Goal: Transaction & Acquisition: Book appointment/travel/reservation

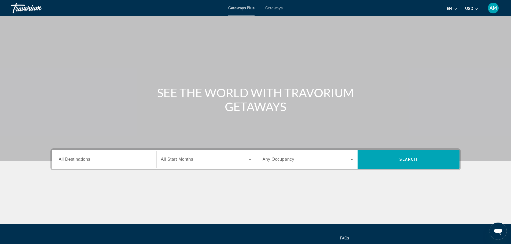
click at [283, 6] on div "Getaways Plus Getaways en English Español Français Italiano Português русский U…" at bounding box center [255, 8] width 511 height 14
click at [270, 10] on div "Getaways Plus Getaways en English Español Français Italiano Português русский U…" at bounding box center [255, 8] width 511 height 14
click at [271, 9] on span "Getaways" at bounding box center [273, 8] width 17 height 4
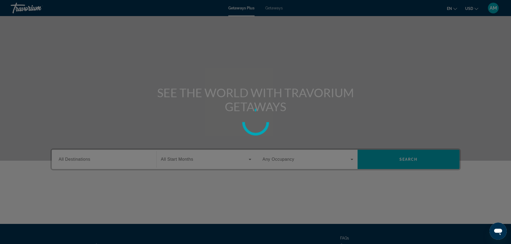
click at [272, 6] on div at bounding box center [255, 122] width 511 height 244
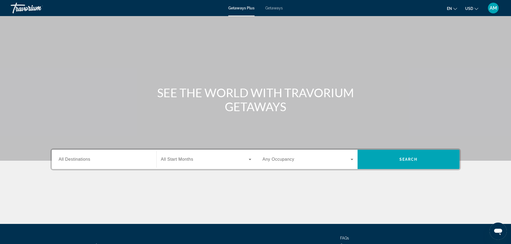
click at [137, 159] on input "Destination All Destinations" at bounding box center [104, 160] width 91 height 6
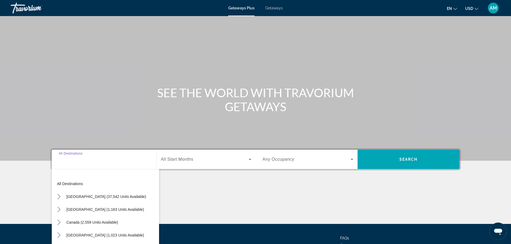
scroll to position [46, 0]
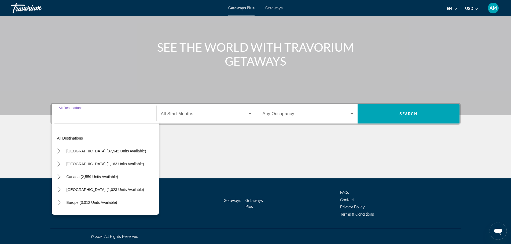
click at [195, 114] on span "Search widget" at bounding box center [205, 114] width 88 height 6
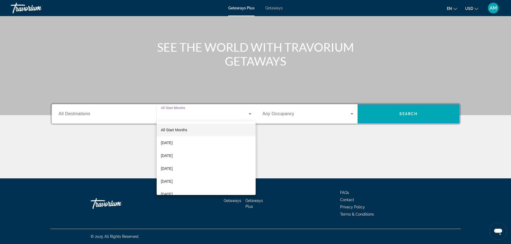
click at [287, 110] on div at bounding box center [255, 122] width 511 height 244
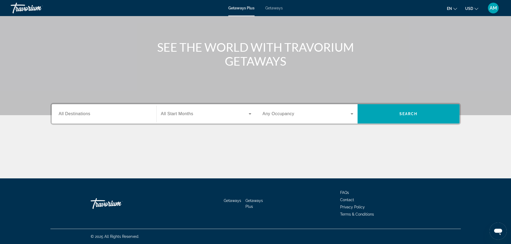
click at [475, 9] on icon "Change currency" at bounding box center [476, 9] width 4 height 4
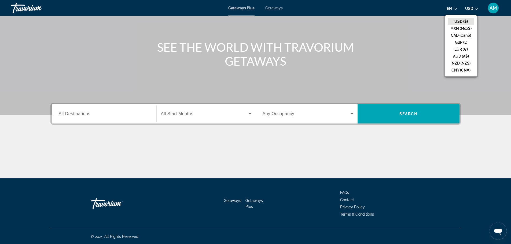
click at [474, 9] on button "USD USD ($) MXN (Mex$) CAD (Can$) GBP (£) EUR (€) AUD (A$) NZD (NZ$) CNY (CN¥)" at bounding box center [471, 9] width 13 height 8
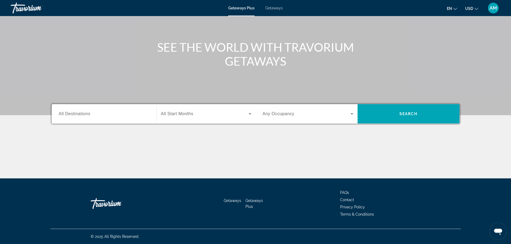
click at [474, 9] on button "USD USD ($) MXN (Mex$) CAD (Can$) GBP (£) EUR (€) AUD (A$) NZD (NZ$) CNY (CN¥)" at bounding box center [471, 9] width 13 height 8
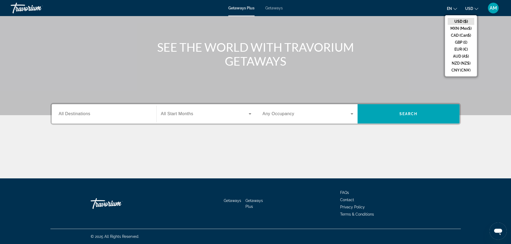
click at [474, 9] on button "USD USD ($) MXN (Mex$) CAD (Can$) GBP (£) EUR (€) AUD (A$) NZD (NZ$) CNY (CN¥)" at bounding box center [471, 9] width 13 height 8
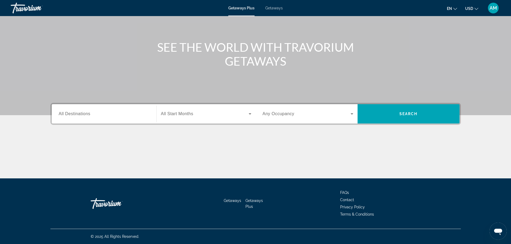
click at [274, 5] on div "Getaways Plus Getaways en English Español Français Italiano Português русский U…" at bounding box center [255, 8] width 511 height 14
click at [274, 8] on span "Getaways" at bounding box center [273, 8] width 17 height 4
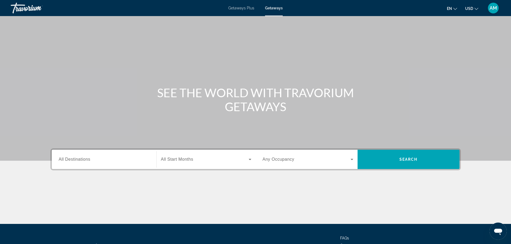
click at [102, 161] on input "Destination All Destinations" at bounding box center [104, 160] width 91 height 6
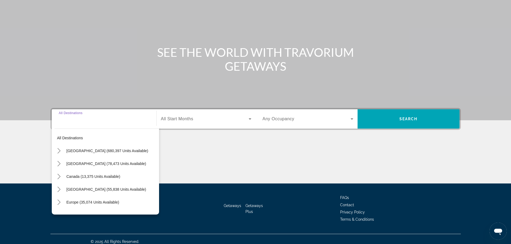
scroll to position [46, 0]
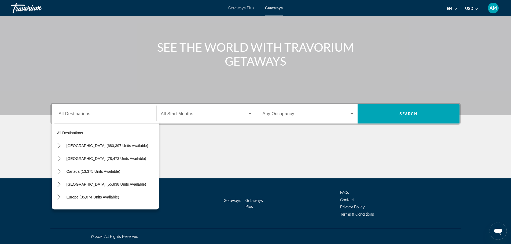
drag, startPoint x: 241, startPoint y: 153, endPoint x: 242, endPoint y: 149, distance: 5.0
click at [242, 149] on div "Main content" at bounding box center [255, 158] width 410 height 40
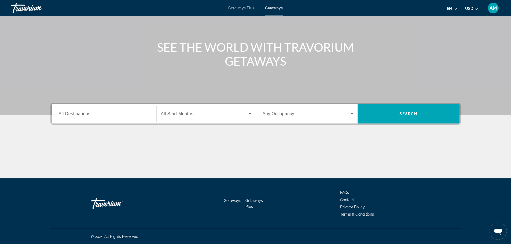
click at [122, 118] on div "Search widget" at bounding box center [104, 113] width 91 height 15
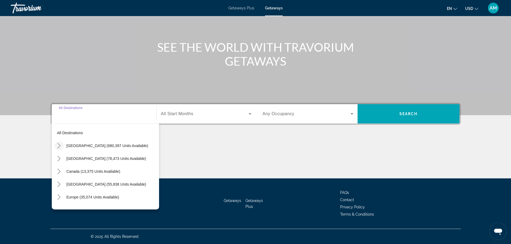
click at [59, 147] on icon "Toggle United States (680,397 units available) submenu" at bounding box center [58, 145] width 5 height 5
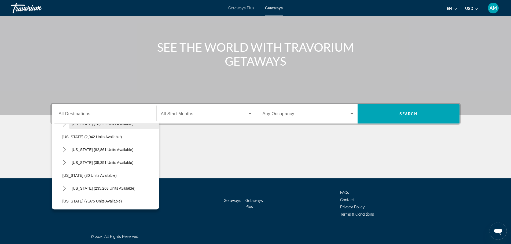
scroll to position [42, 0]
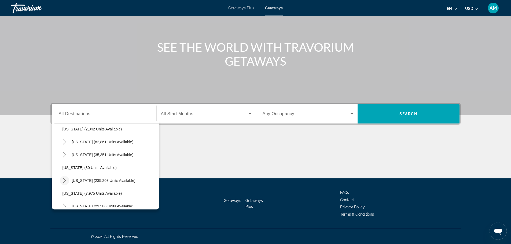
click at [65, 180] on icon "Toggle Florida (235,203 units available) submenu" at bounding box center [64, 180] width 3 height 5
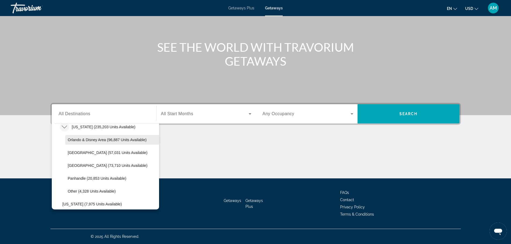
click at [74, 141] on span "Orlando & Disney Area (96,887 units available)" at bounding box center [107, 140] width 79 height 4
type input "**********"
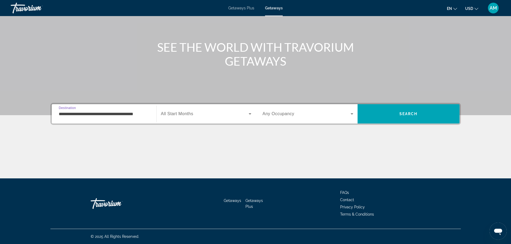
click at [199, 116] on span "Search widget" at bounding box center [205, 114] width 88 height 6
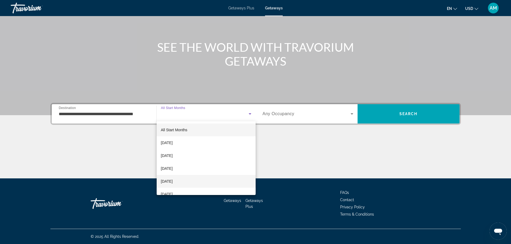
scroll to position [27, 0]
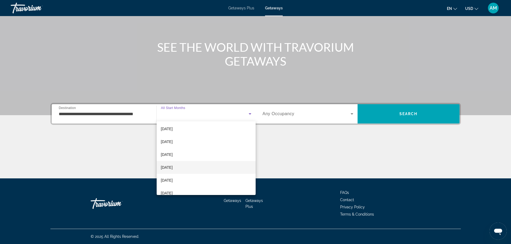
click at [190, 165] on mat-option "February 2026" at bounding box center [206, 167] width 99 height 13
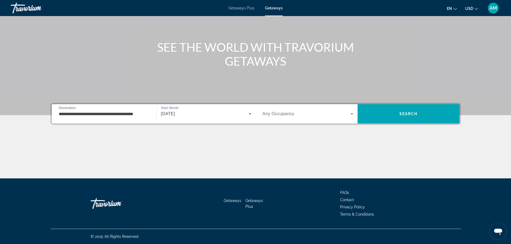
click at [279, 113] on span "Any Occupancy" at bounding box center [279, 114] width 32 height 5
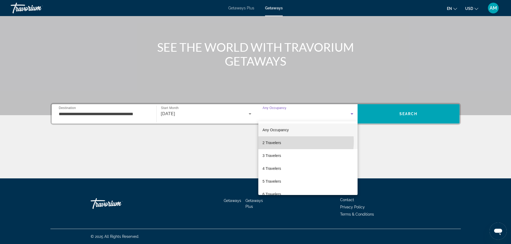
click at [278, 141] on span "2 Travelers" at bounding box center [272, 143] width 19 height 6
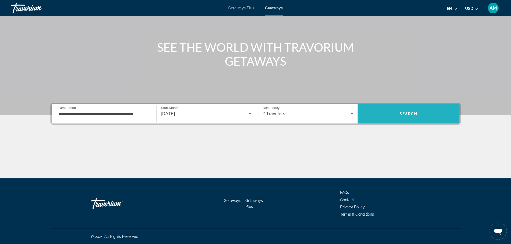
click at [389, 122] on span "Search" at bounding box center [409, 113] width 102 height 19
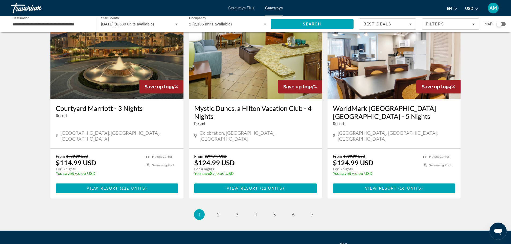
scroll to position [656, 0]
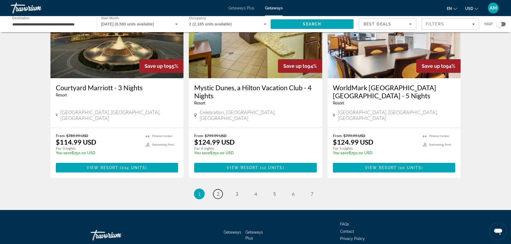
click at [218, 191] on span "2" at bounding box center [218, 194] width 3 height 6
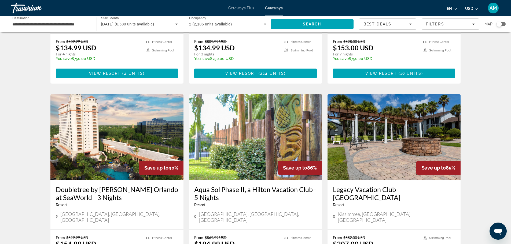
scroll to position [188, 0]
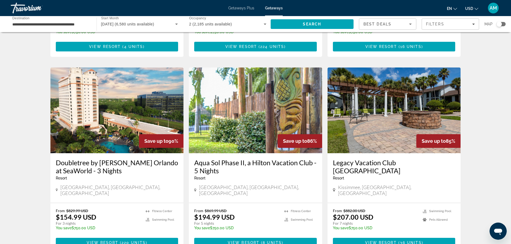
click at [106, 159] on h3 "Doubletree by Hilton Orlando at SeaWorld - 3 Nights" at bounding box center [117, 167] width 123 height 16
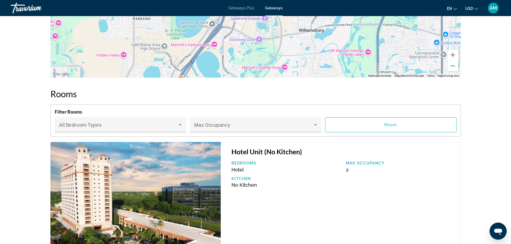
scroll to position [697, 0]
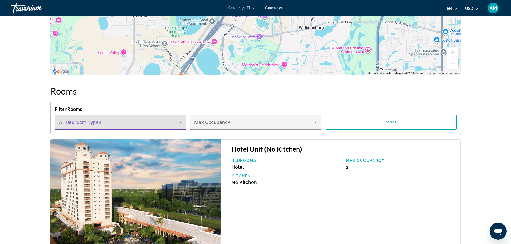
click at [180, 119] on icon "Main content" at bounding box center [180, 122] width 6 height 6
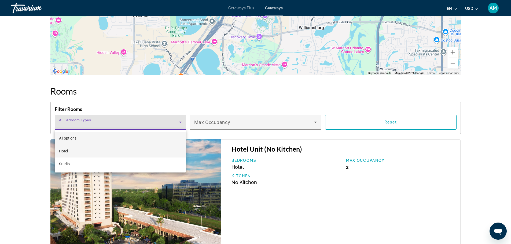
click at [131, 149] on mat-option "Hotel" at bounding box center [120, 151] width 131 height 13
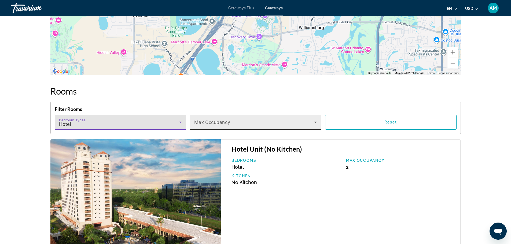
click at [223, 123] on span "Main content" at bounding box center [254, 124] width 120 height 6
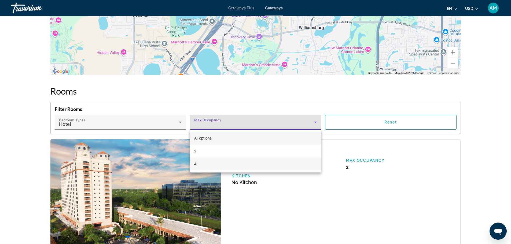
click at [217, 164] on mat-option "4" at bounding box center [255, 164] width 131 height 13
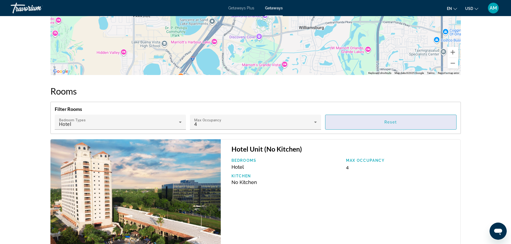
click at [352, 121] on span "Main content" at bounding box center [390, 122] width 131 height 13
click at [364, 121] on span "Main content" at bounding box center [390, 122] width 131 height 13
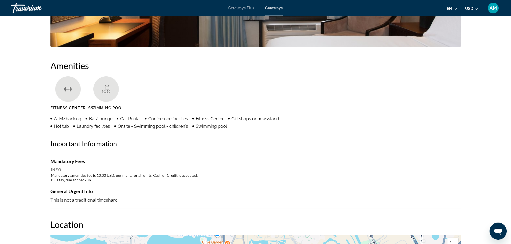
scroll to position [376, 0]
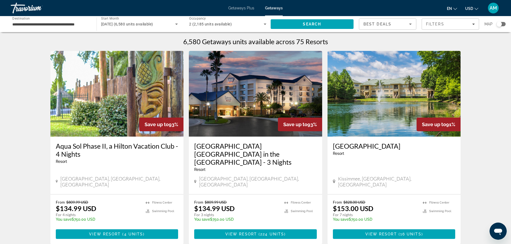
click at [228, 27] on div "2 (2,185 units available)" at bounding box center [226, 24] width 75 height 6
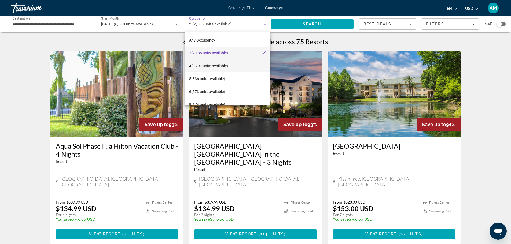
click at [224, 66] on span "4 (3,297 units available)" at bounding box center [208, 66] width 39 height 6
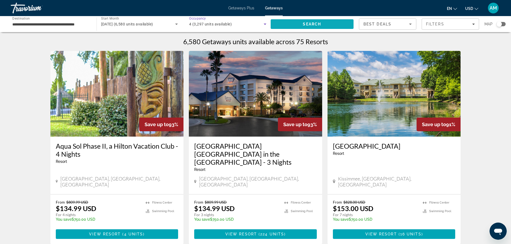
click at [297, 23] on span "Search" at bounding box center [312, 24] width 83 height 13
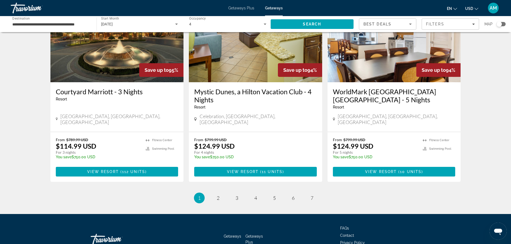
scroll to position [656, 0]
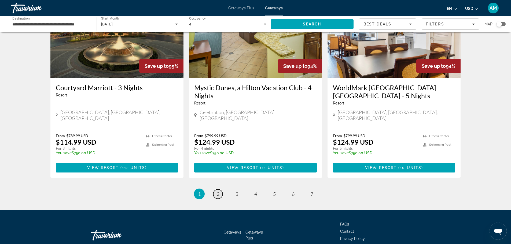
click at [221, 190] on link "page 2" at bounding box center [217, 194] width 9 height 9
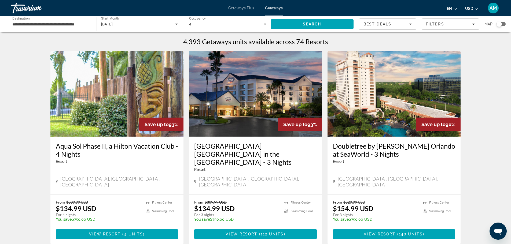
click at [366, 154] on h3 "Doubletree by Hilton Orlando at SeaWorld - 3 Nights" at bounding box center [394, 150] width 123 height 16
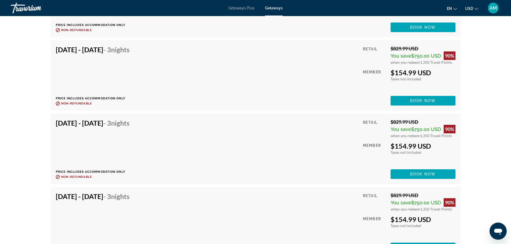
scroll to position [1824, 0]
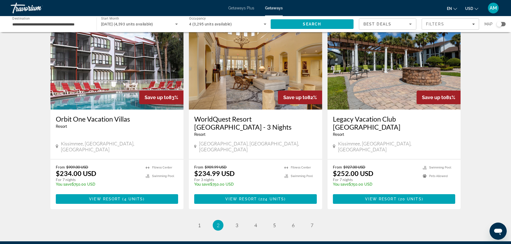
scroll to position [647, 0]
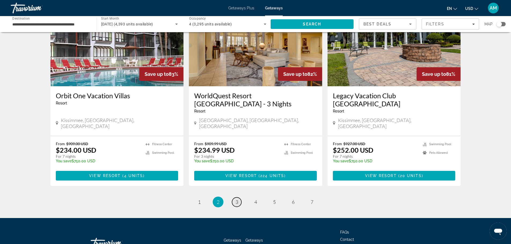
click at [234, 198] on link "page 3" at bounding box center [236, 202] width 9 height 9
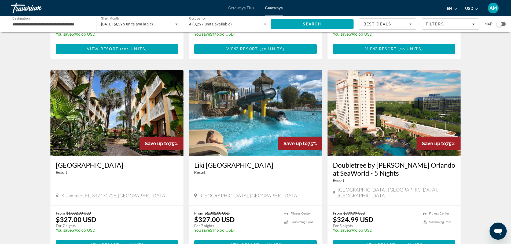
scroll to position [563, 0]
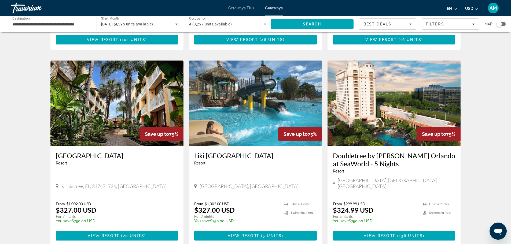
click at [368, 152] on h3 "Doubletree by [PERSON_NAME] Orlando at SeaWorld - 5 Nights" at bounding box center [394, 160] width 123 height 16
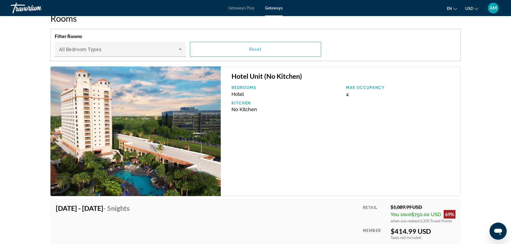
scroll to position [697, 0]
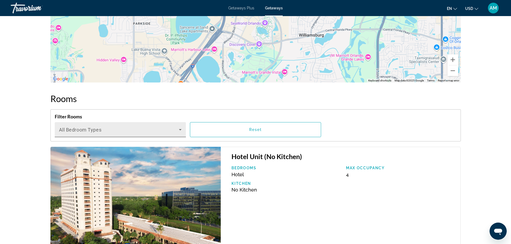
click at [167, 128] on div "Bedroom Types All Bedroom Types" at bounding box center [120, 129] width 123 height 15
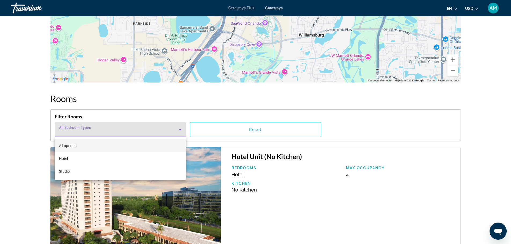
click at [302, 171] on div at bounding box center [255, 122] width 511 height 244
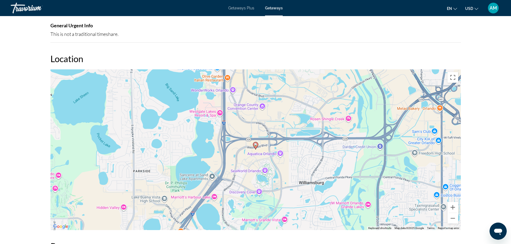
scroll to position [581, 0]
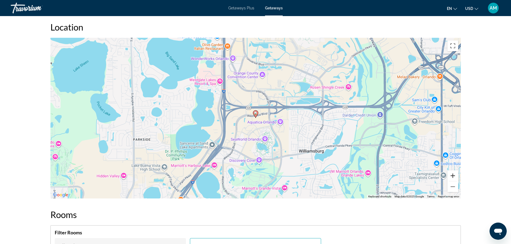
click at [456, 176] on button "Zoom in" at bounding box center [452, 176] width 11 height 11
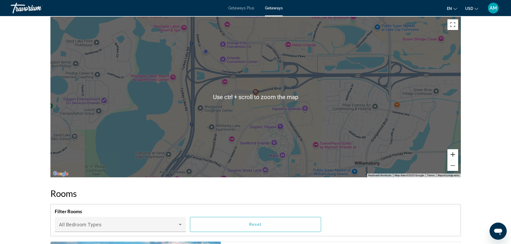
scroll to position [608, 0]
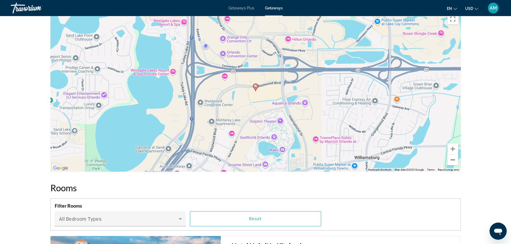
click at [453, 164] on button "Zoom out" at bounding box center [452, 160] width 11 height 11
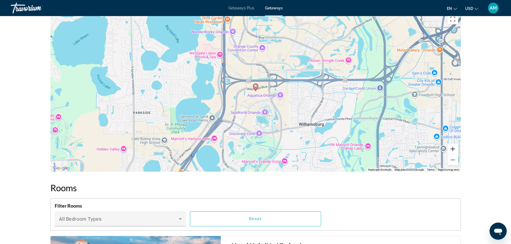
click at [453, 148] on button "Zoom in" at bounding box center [452, 149] width 11 height 11
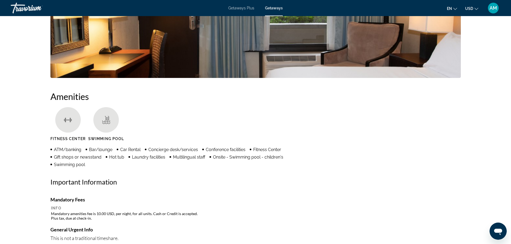
drag, startPoint x: 315, startPoint y: 156, endPoint x: 315, endPoint y: 127, distance: 29.0
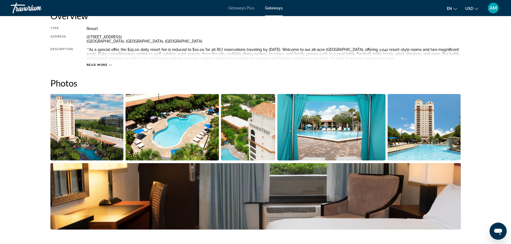
scroll to position [188, 0]
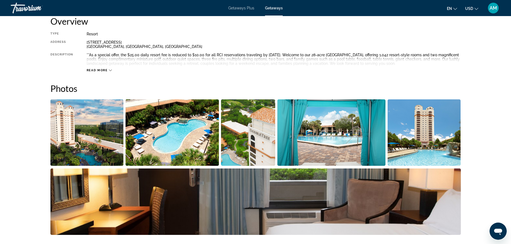
click at [101, 131] on img "Open full-screen image slider" at bounding box center [86, 133] width 73 height 67
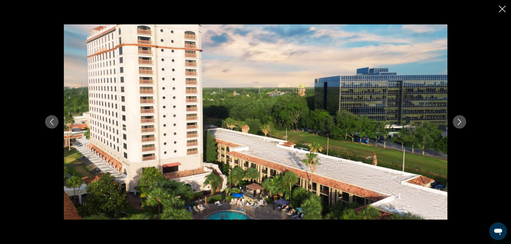
click at [459, 121] on icon "Next image" at bounding box center [459, 122] width 6 height 6
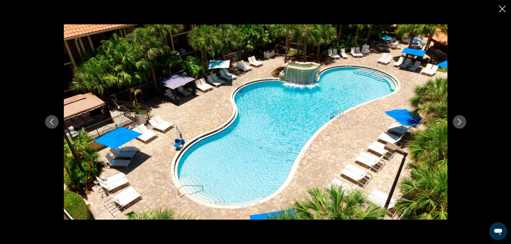
click at [459, 121] on icon "Next image" at bounding box center [459, 122] width 6 height 6
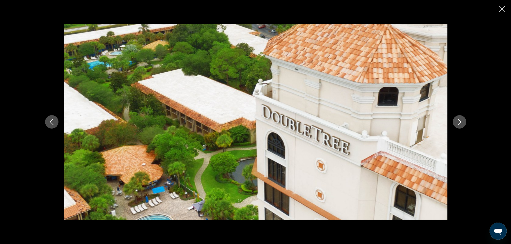
click at [459, 121] on icon "Next image" at bounding box center [459, 122] width 6 height 6
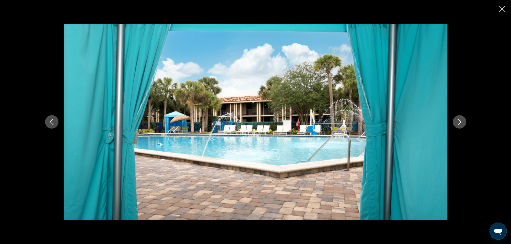
click at [459, 121] on icon "Next image" at bounding box center [459, 122] width 6 height 6
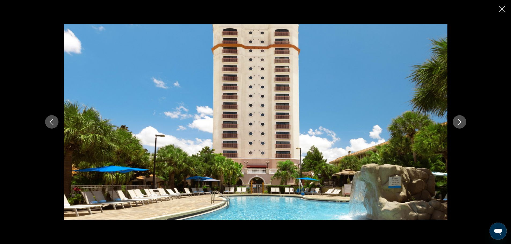
click at [459, 121] on icon "Next image" at bounding box center [459, 122] width 6 height 6
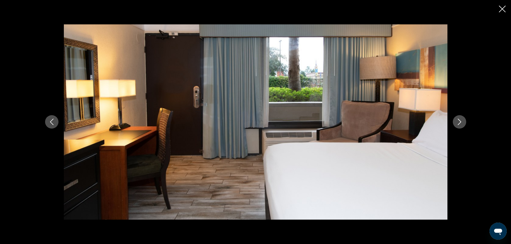
click at [459, 121] on icon "Next image" at bounding box center [459, 122] width 6 height 6
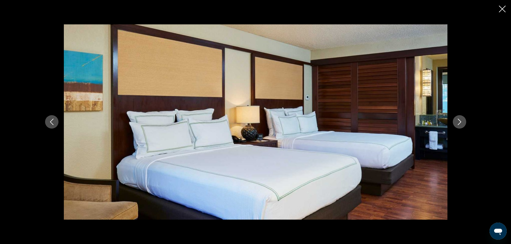
click at [459, 121] on icon "Next image" at bounding box center [459, 122] width 6 height 6
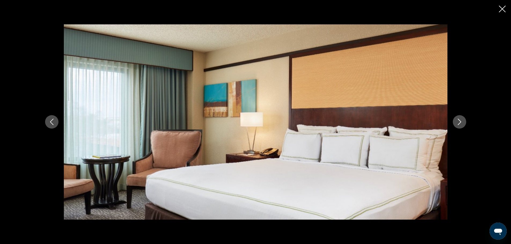
click at [459, 121] on icon "Next image" at bounding box center [459, 122] width 6 height 6
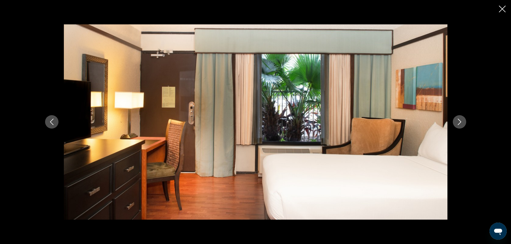
click at [459, 121] on icon "Next image" at bounding box center [459, 122] width 6 height 6
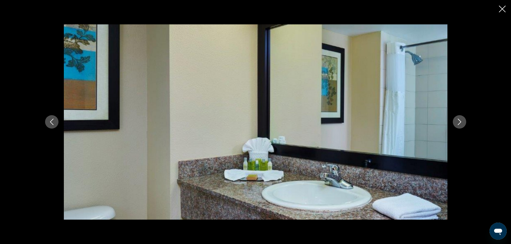
click at [459, 121] on icon "Next image" at bounding box center [459, 122] width 6 height 6
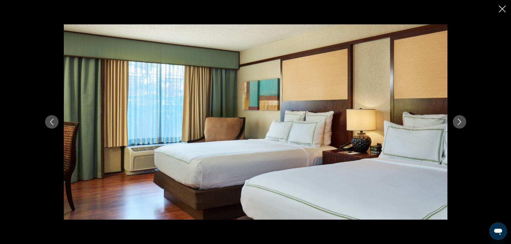
click at [459, 121] on icon "Next image" at bounding box center [459, 122] width 6 height 6
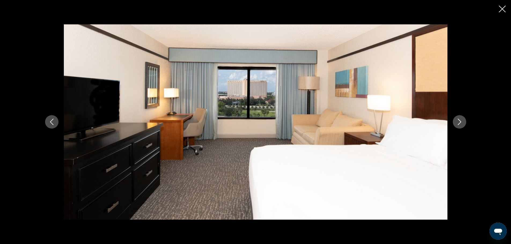
click at [500, 9] on icon "Close slideshow" at bounding box center [502, 9] width 7 height 7
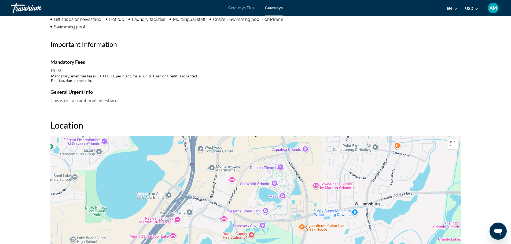
scroll to position [590, 0]
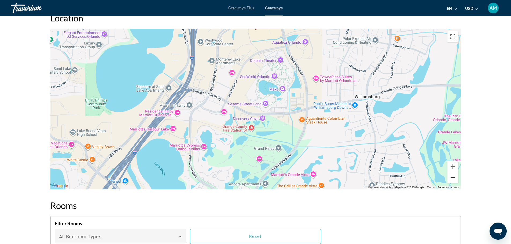
click at [454, 178] on button "Zoom out" at bounding box center [452, 177] width 11 height 11
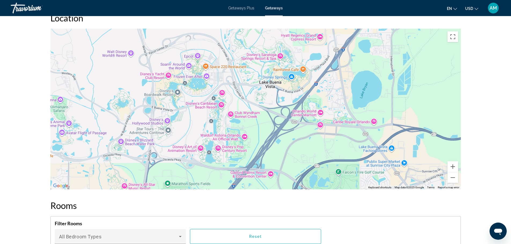
drag, startPoint x: 167, startPoint y: 126, endPoint x: 376, endPoint y: -32, distance: 261.7
click at [221, 105] on div "Main content" at bounding box center [255, 109] width 410 height 161
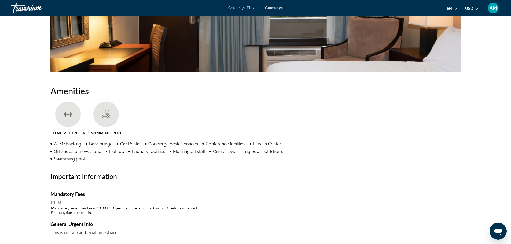
scroll to position [349, 0]
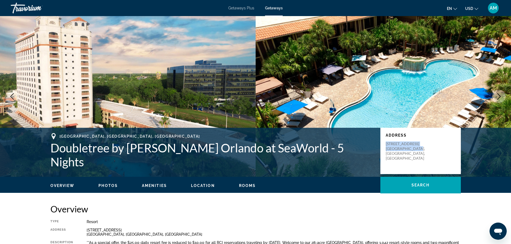
drag, startPoint x: 385, startPoint y: 150, endPoint x: 417, endPoint y: 161, distance: 33.3
click at [417, 161] on p "[STREET_ADDRESS]" at bounding box center [407, 151] width 43 height 19
copy p "[STREET_ADDRESS]"
